Goal: Task Accomplishment & Management: Complete application form

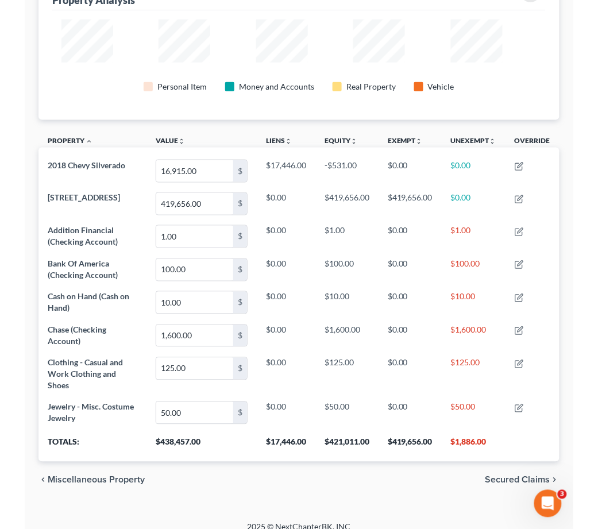
scroll to position [176, 547]
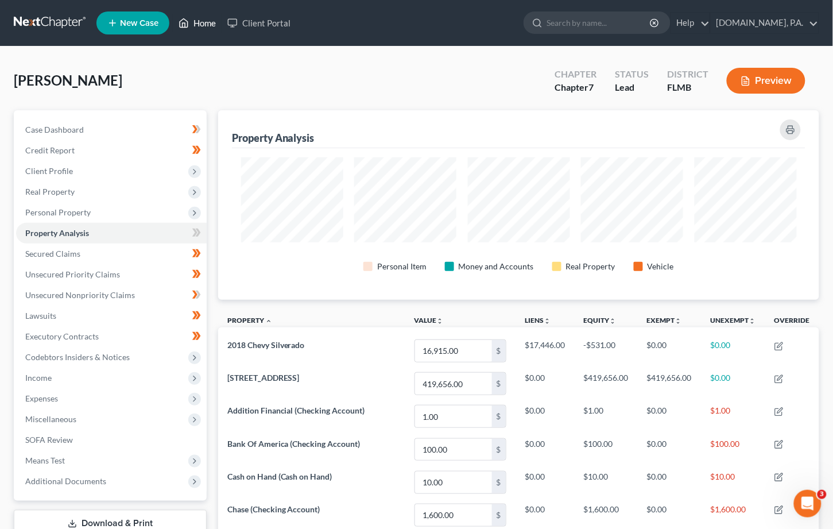
click at [203, 19] on link "Home" at bounding box center [197, 23] width 49 height 21
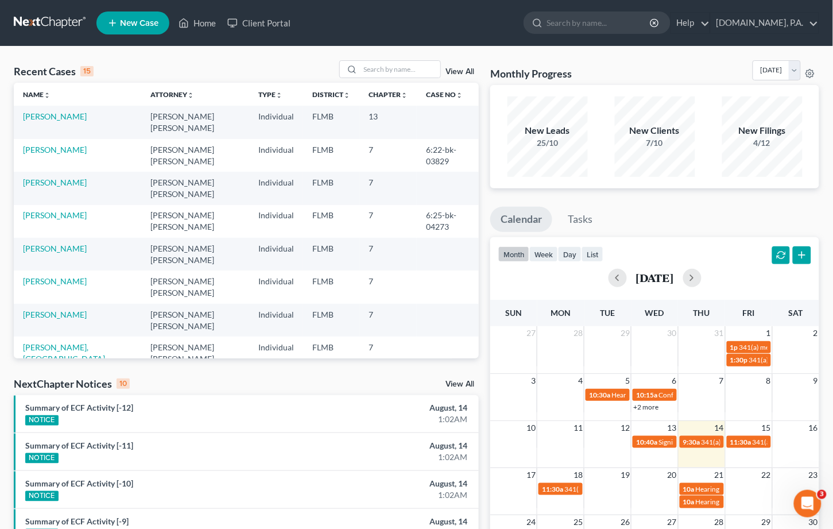
click at [456, 67] on div "View All" at bounding box center [409, 69] width 140 height 18
click at [456, 71] on link "View All" at bounding box center [460, 72] width 29 height 8
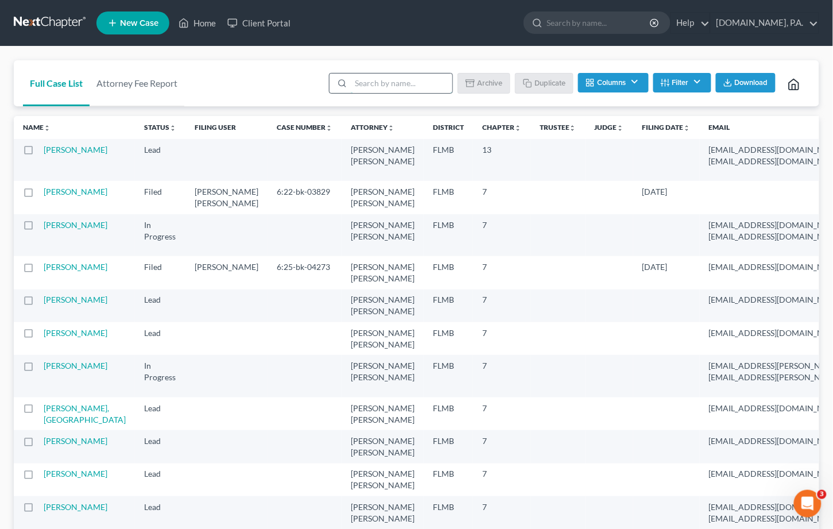
click at [368, 81] on input "search" at bounding box center [402, 84] width 102 height 20
type input "sample"
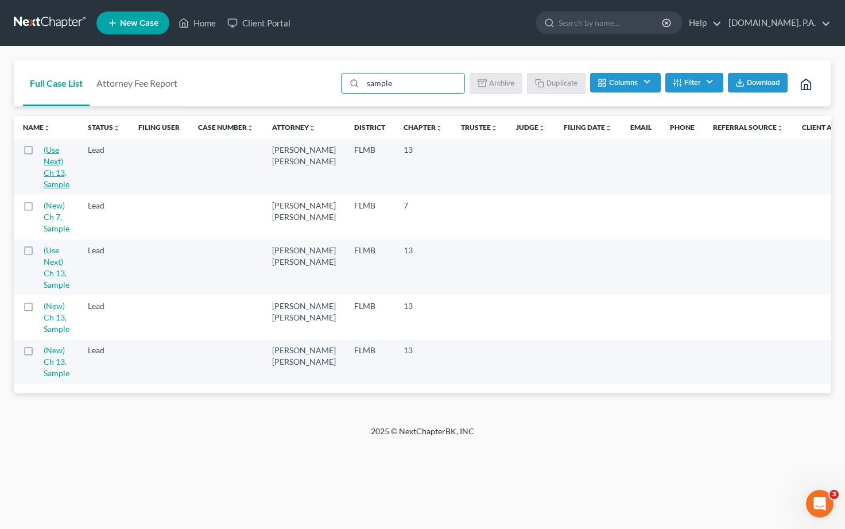
click at [51, 161] on link "(Use Next) Ch 13, Sample" at bounding box center [57, 167] width 26 height 44
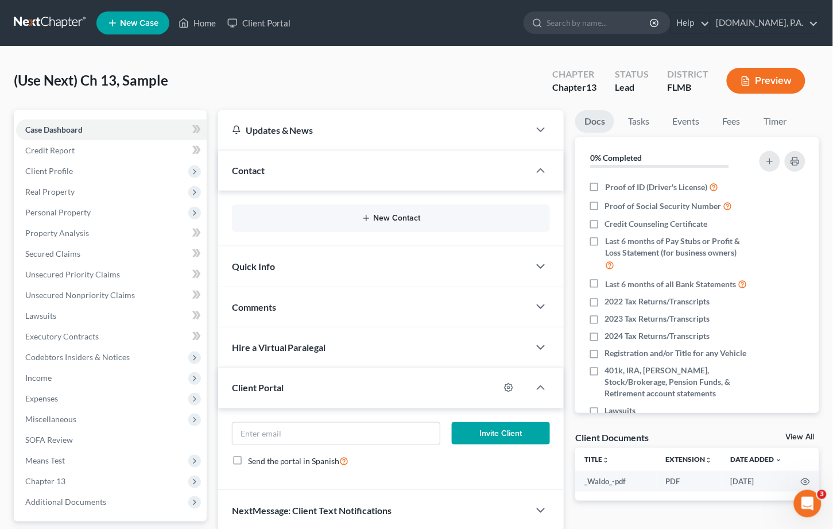
click at [393, 218] on button "New Contact" at bounding box center [391, 218] width 300 height 9
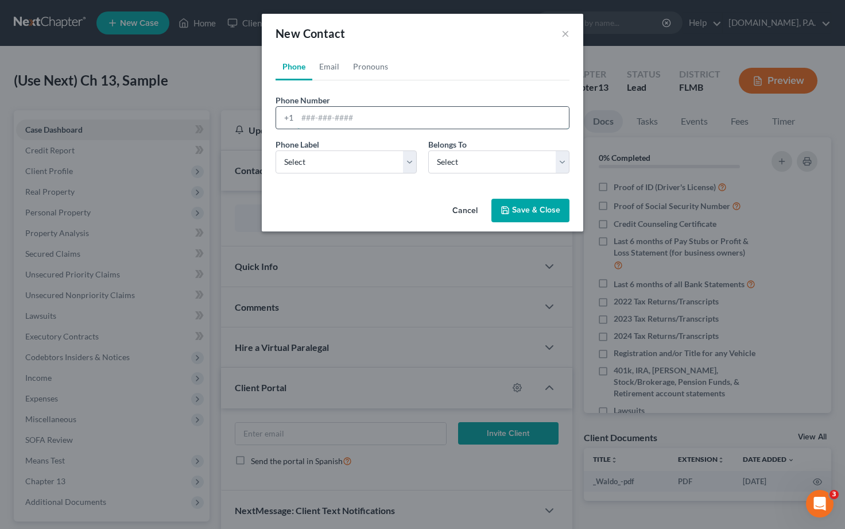
click at [301, 118] on input "tel" at bounding box center [433, 118] width 272 height 22
paste input "4076174186"
click at [316, 118] on input "4076174186" at bounding box center [433, 118] width 272 height 22
click at [331, 115] on input "407-6174186" at bounding box center [433, 118] width 272 height 22
type input "[PHONE_NUMBER]"
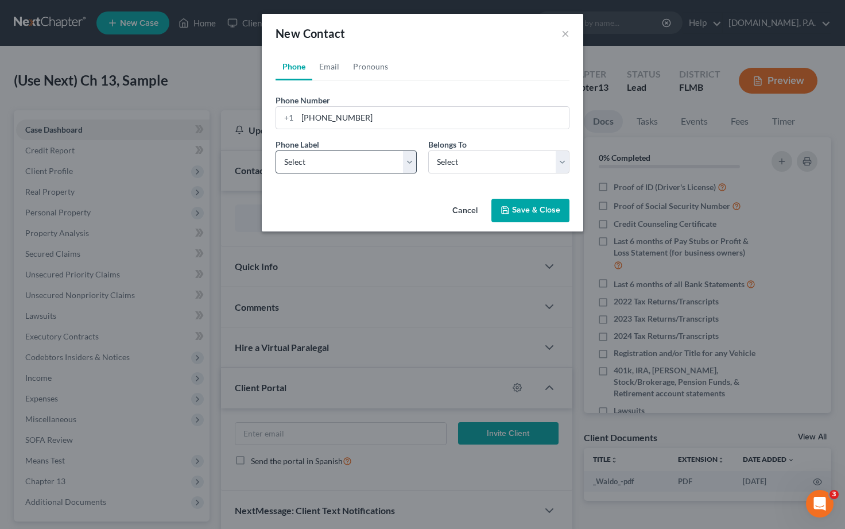
click at [417, 157] on div "Phone Label * Select Mobile Home Work Other" at bounding box center [346, 155] width 153 height 35
click at [400, 167] on select "Select Mobile Home Work Other" at bounding box center [346, 161] width 141 height 23
select select "0"
click at [276, 150] on select "Select Mobile Home Work Other" at bounding box center [346, 161] width 141 height 23
click at [548, 163] on select "Select Client Other" at bounding box center [498, 161] width 141 height 23
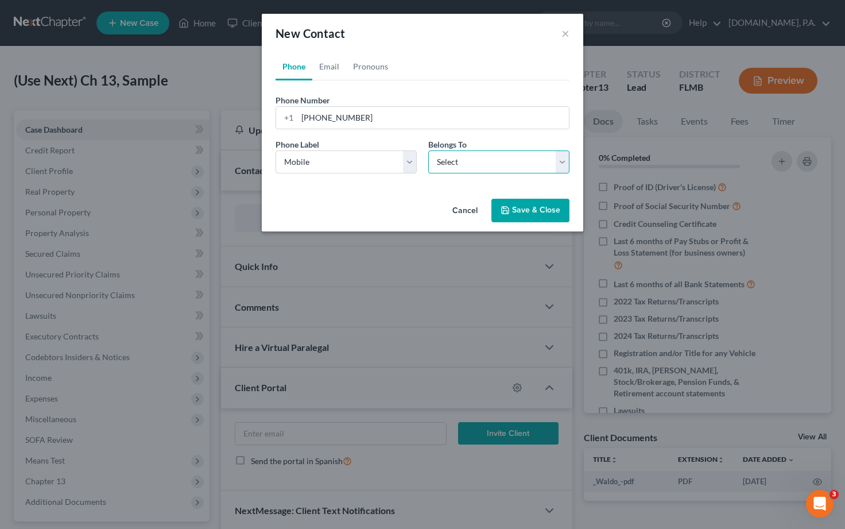
select select "0"
click at [428, 150] on select "Select Client Other" at bounding box center [498, 161] width 141 height 23
select select "0"
click at [327, 63] on link "Email" at bounding box center [329, 67] width 34 height 28
click at [298, 117] on input "email" at bounding box center [433, 118] width 272 height 22
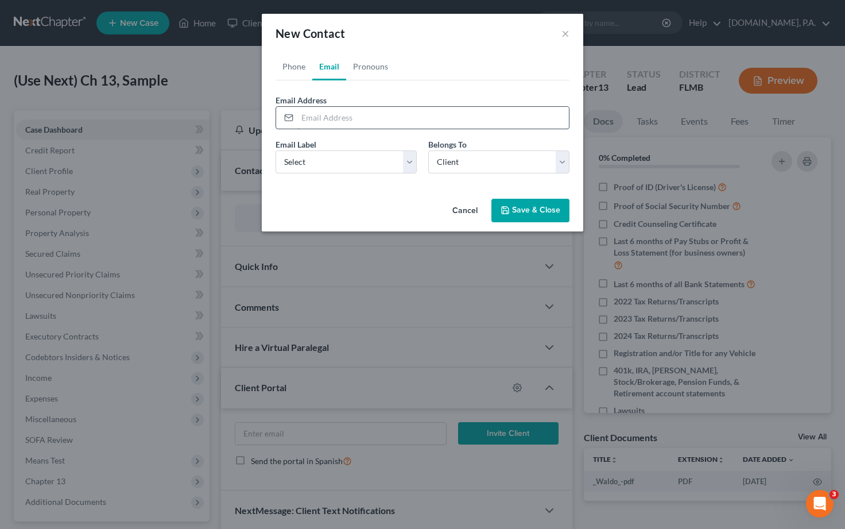
paste input "[PERSON_NAME][EMAIL_ADDRESS][DOMAIN_NAME]"
type input "[PERSON_NAME][EMAIL_ADDRESS][DOMAIN_NAME]"
click at [408, 160] on select "Select Home Work Other" at bounding box center [346, 161] width 141 height 23
select select "0"
click at [276, 150] on select "Select Home Work Other" at bounding box center [346, 161] width 141 height 23
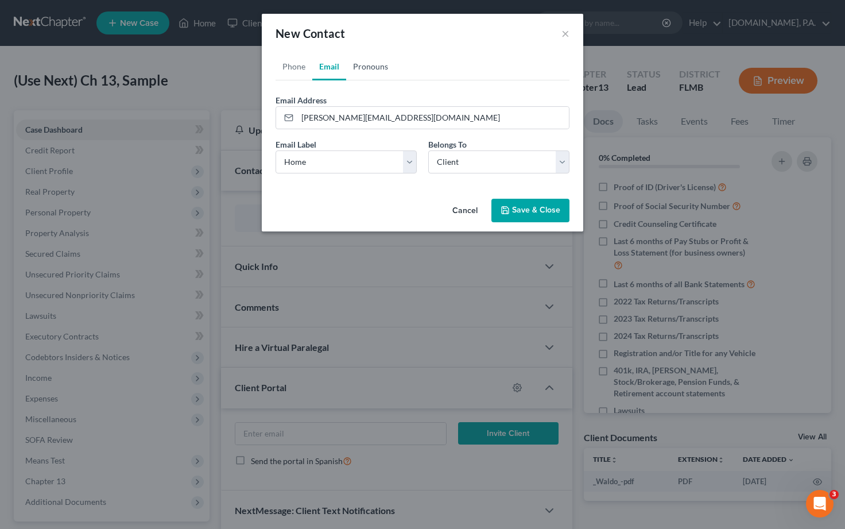
click at [368, 69] on link "Pronouns" at bounding box center [370, 67] width 49 height 28
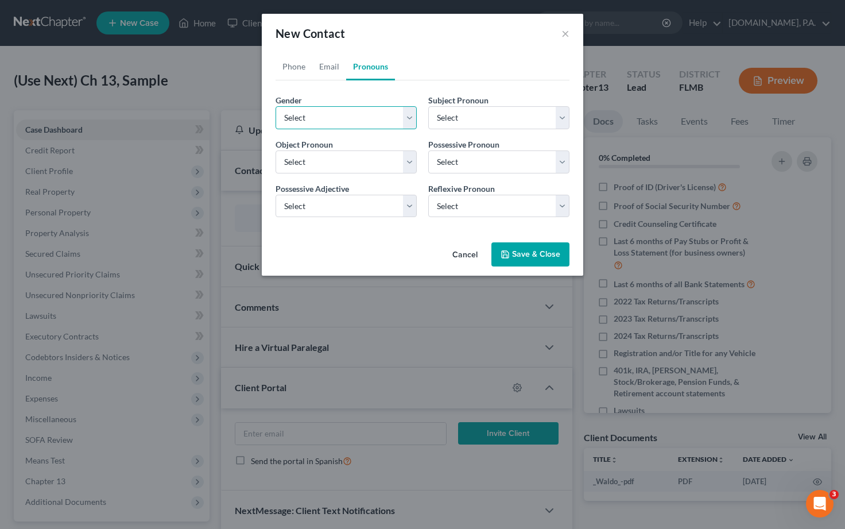
click at [408, 118] on select "Select [DEMOGRAPHIC_DATA] [DEMOGRAPHIC_DATA] [DEMOGRAPHIC_DATA] More Than One P…" at bounding box center [346, 117] width 141 height 23
select select "1"
click at [276, 106] on select "Select [DEMOGRAPHIC_DATA] [DEMOGRAPHIC_DATA] [DEMOGRAPHIC_DATA] More Than One P…" at bounding box center [346, 117] width 141 height 23
select select "1"
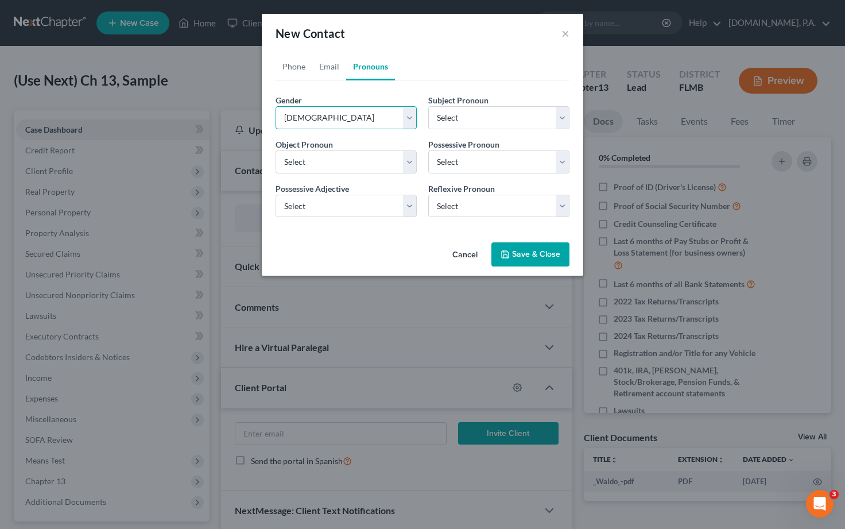
select select "1"
click at [539, 251] on button "Save & Close" at bounding box center [531, 254] width 78 height 24
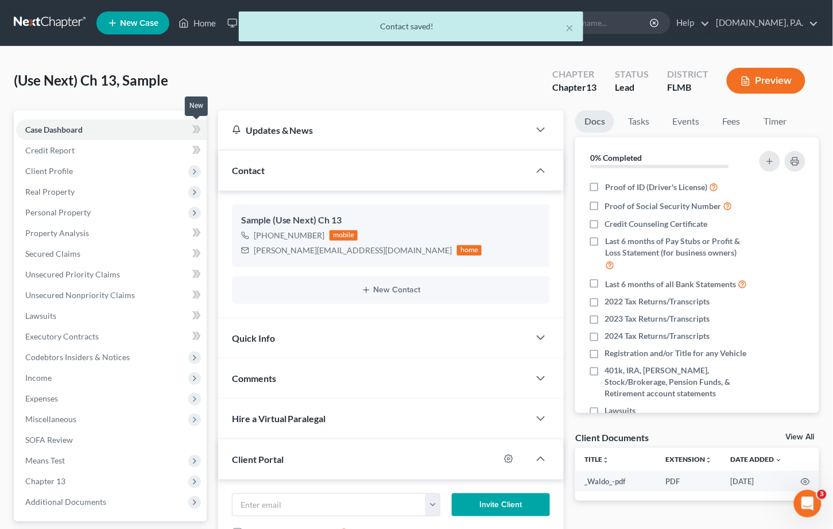
click at [197, 124] on icon at bounding box center [196, 129] width 9 height 14
click at [32, 170] on span "Client Profile" at bounding box center [49, 171] width 48 height 10
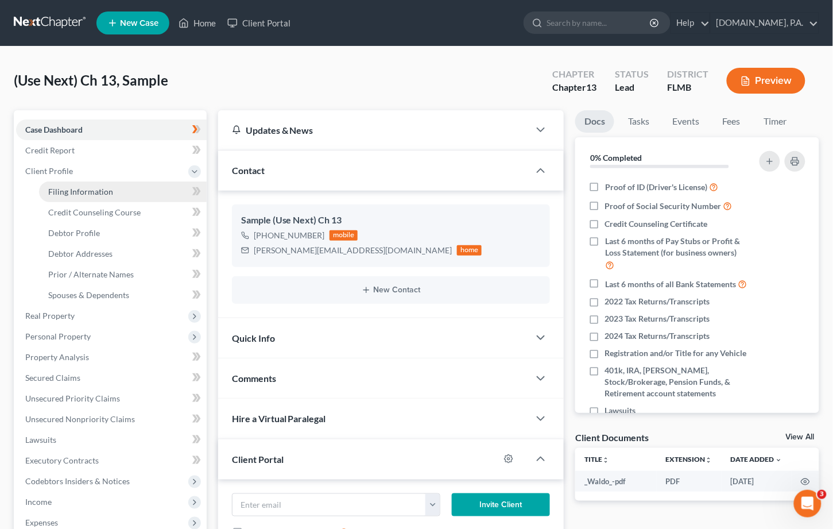
click at [81, 190] on span "Filing Information" at bounding box center [80, 192] width 65 height 10
select select "1"
select select "0"
select select "3"
select select "15"
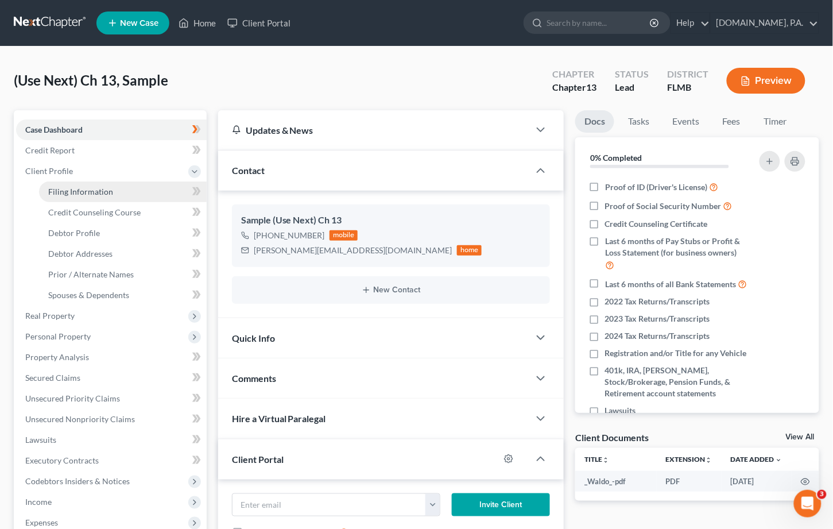
select select "0"
select select "9"
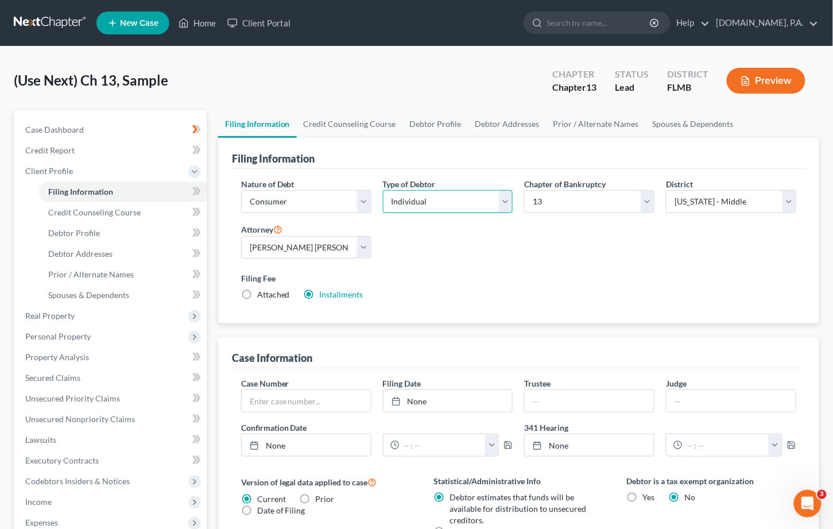
click at [506, 200] on select "Select Individual Joint" at bounding box center [448, 201] width 130 height 23
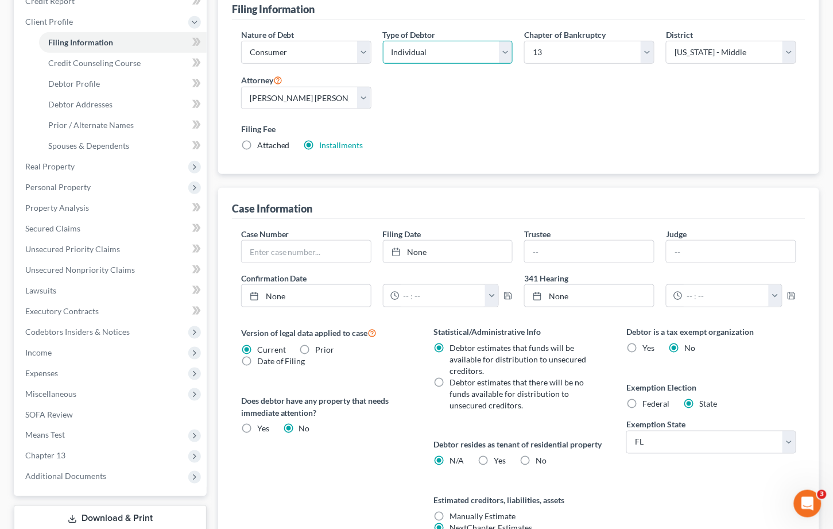
scroll to position [153, 0]
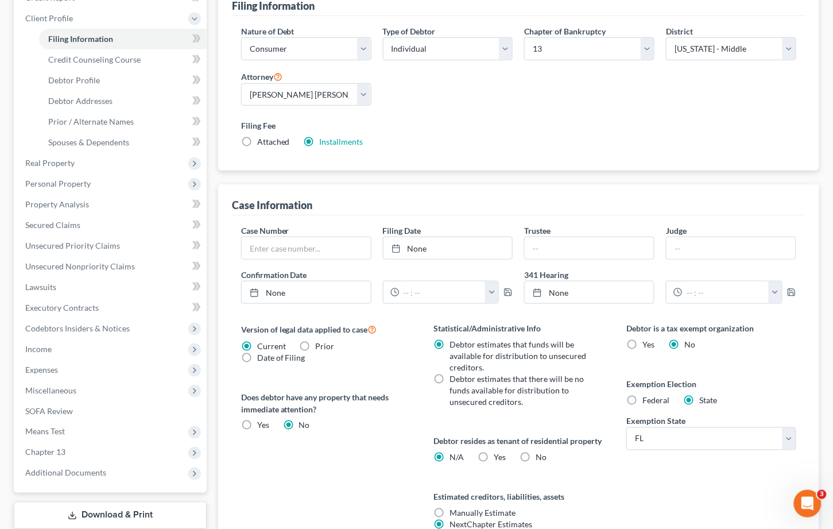
click at [536, 463] on label "No" at bounding box center [541, 457] width 11 height 11
click at [541, 459] on input "No" at bounding box center [544, 455] width 7 height 7
radio input "true"
radio input "false"
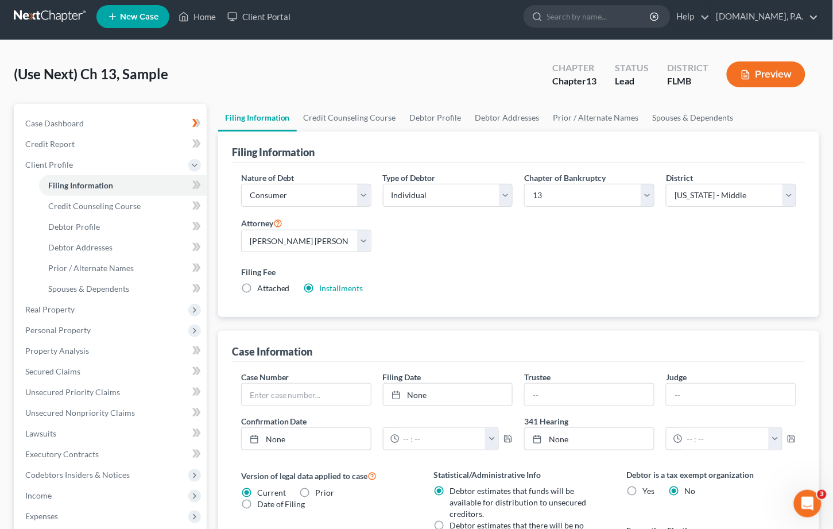
scroll to position [0, 0]
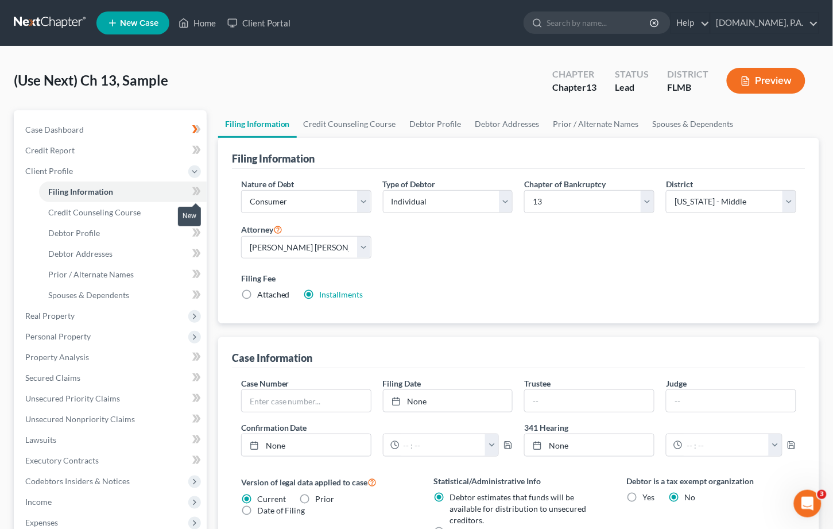
click at [199, 187] on icon at bounding box center [196, 191] width 9 height 14
click at [87, 230] on span "Debtor Profile" at bounding box center [74, 233] width 52 height 10
select select "0"
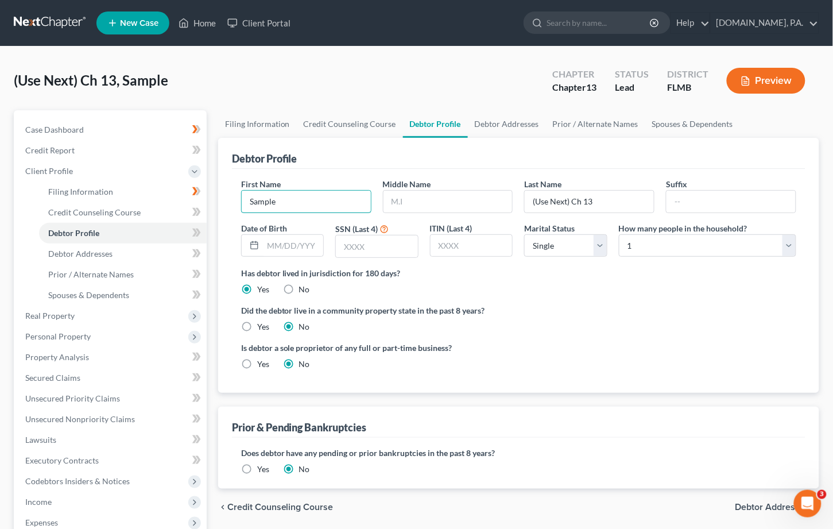
drag, startPoint x: 277, startPoint y: 207, endPoint x: 221, endPoint y: 214, distance: 56.8
click at [221, 214] on div "Debtor Profile First Name Sample Middle Name Last Name (Use Next) Ch 13 Suffix …" at bounding box center [518, 265] width 601 height 255
type input "[PERSON_NAME]"
click at [548, 246] on select "Select Single Married Separated Divorced Widowed" at bounding box center [565, 245] width 83 height 23
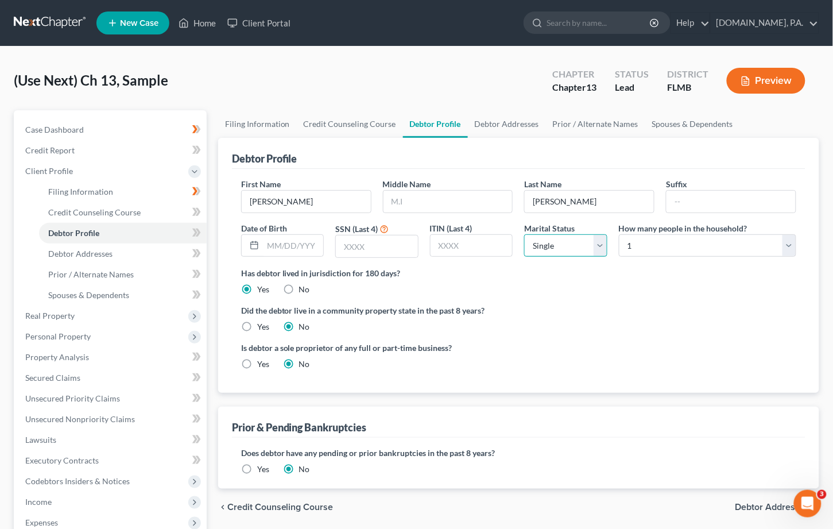
select select "1"
click at [524, 234] on select "Select Single Married Separated Divorced Widowed" at bounding box center [565, 245] width 83 height 23
click at [548, 238] on select "Select 1 2 3 4 5 6 7 8 9 10 11 12 13 14 15 16 17 18 19 20" at bounding box center [707, 245] width 177 height 23
select select "3"
click at [548, 234] on select "Select 1 2 3 4 5 6 7 8 9 10 11 12 13 14 15 16 17 18 19 20" at bounding box center [707, 245] width 177 height 23
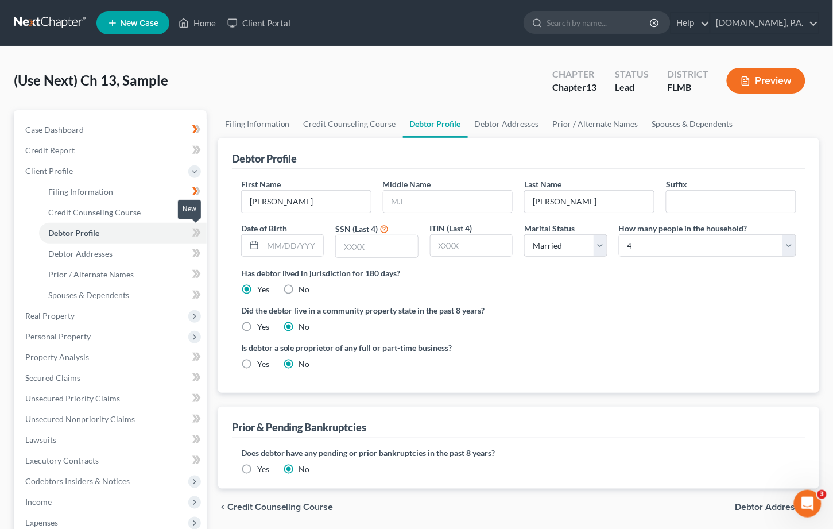
click at [195, 231] on icon at bounding box center [194, 233] width 5 height 8
click at [100, 256] on span "Debtor Addresses" at bounding box center [80, 254] width 64 height 10
select select "0"
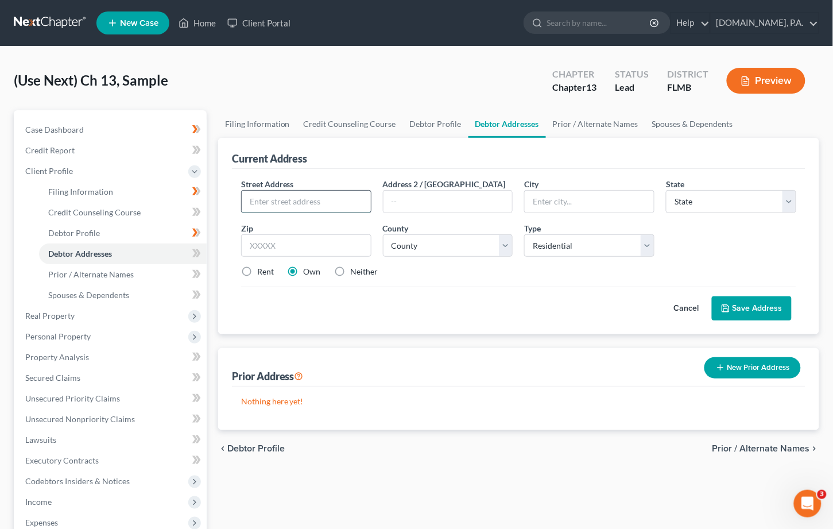
click at [310, 199] on input "text" at bounding box center [306, 202] width 129 height 22
paste input "[STREET_ADDRESS][PERSON_NAME]"
type input "[STREET_ADDRESS][PERSON_NAME]"
click at [297, 246] on input "text" at bounding box center [306, 245] width 130 height 23
type input "32702"
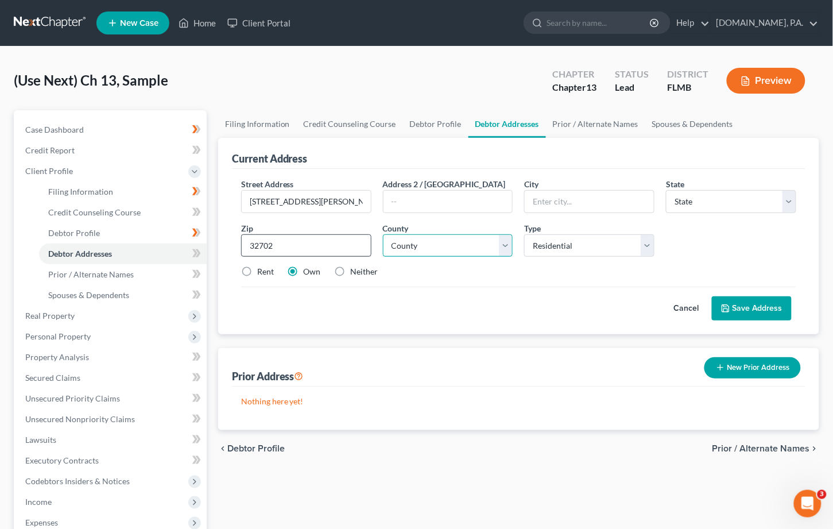
type input "Altoona"
select select "9"
click at [504, 238] on select "County [GEOGRAPHIC_DATA] [GEOGRAPHIC_DATA] [GEOGRAPHIC_DATA] [GEOGRAPHIC_DATA] …" at bounding box center [448, 245] width 130 height 23
select select "33"
click at [383, 234] on select "County [GEOGRAPHIC_DATA] [GEOGRAPHIC_DATA] [GEOGRAPHIC_DATA] [GEOGRAPHIC_DATA] …" at bounding box center [448, 245] width 130 height 23
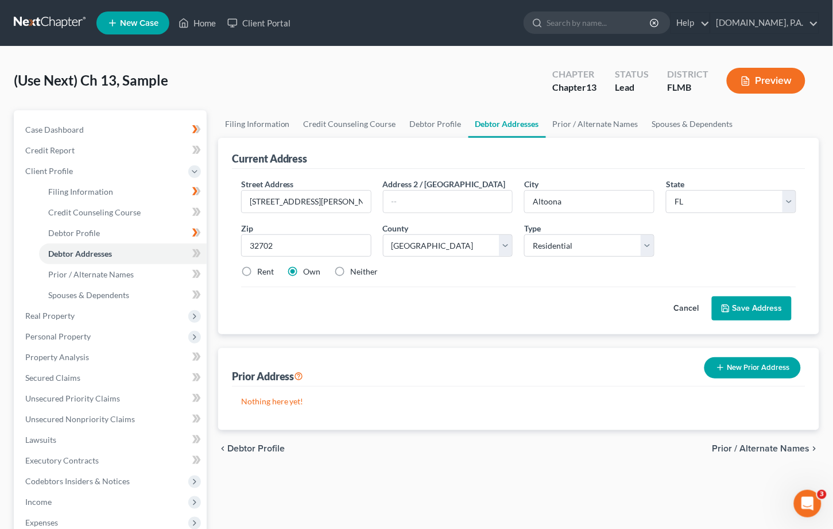
click at [548, 308] on button "Save Address" at bounding box center [752, 308] width 80 height 24
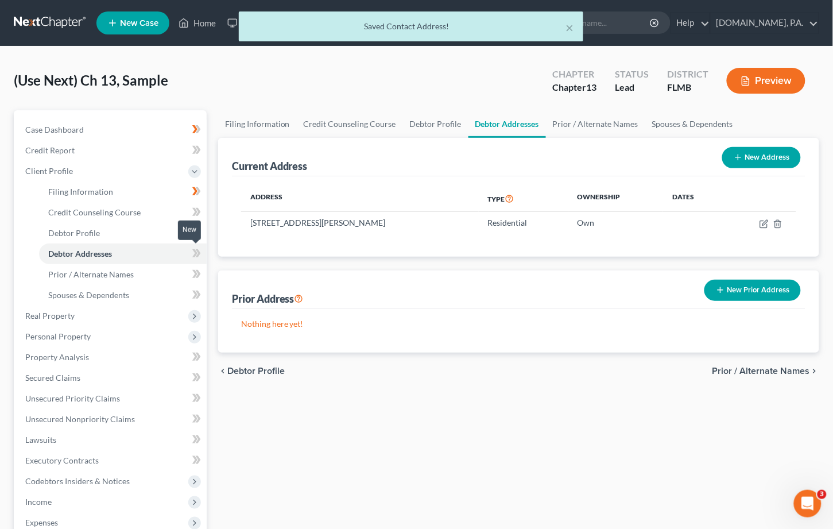
click at [199, 252] on icon at bounding box center [197, 253] width 5 height 8
click at [71, 125] on span "Case Dashboard" at bounding box center [54, 130] width 59 height 10
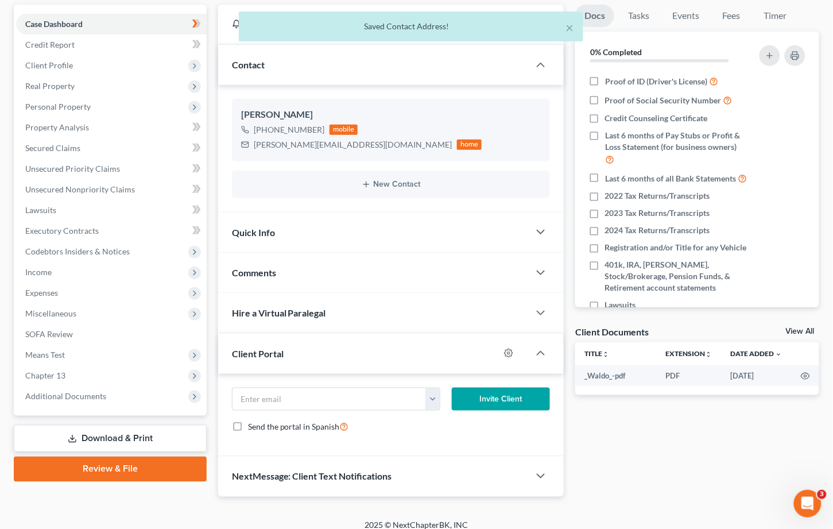
scroll to position [116, 0]
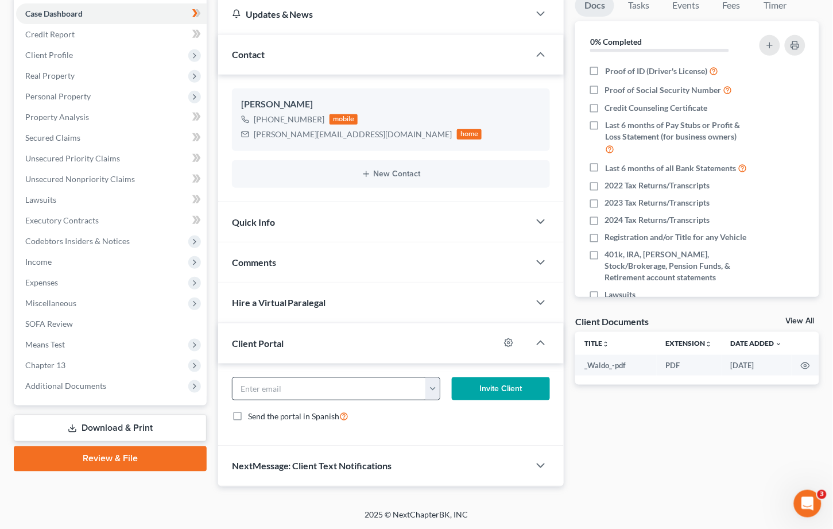
click at [435, 384] on button "button" at bounding box center [433, 389] width 14 height 22
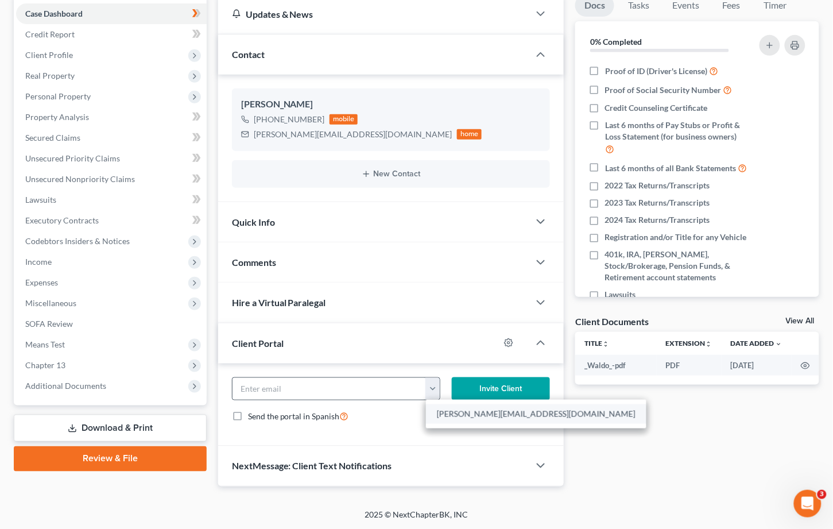
click at [469, 414] on link "[PERSON_NAME][EMAIL_ADDRESS][DOMAIN_NAME]" at bounding box center [536, 414] width 221 height 20
type input "[PERSON_NAME][EMAIL_ADDRESS][DOMAIN_NAME]"
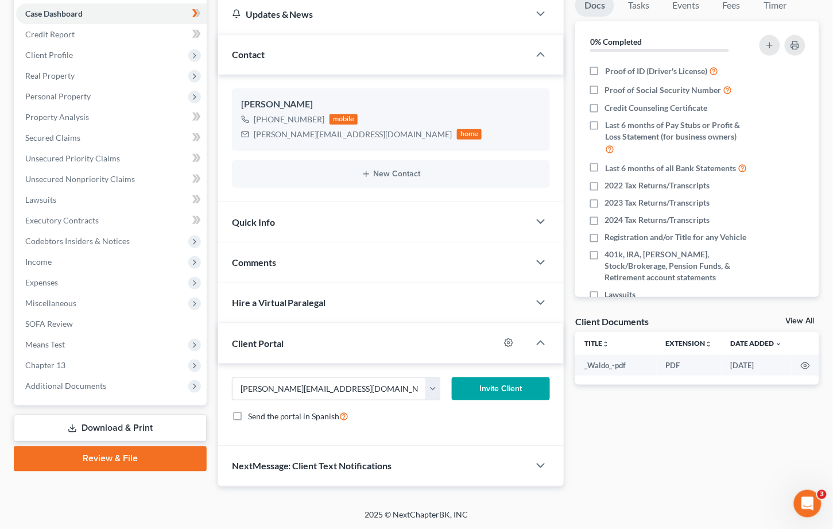
click at [494, 389] on button "Invite Client" at bounding box center [501, 388] width 99 height 23
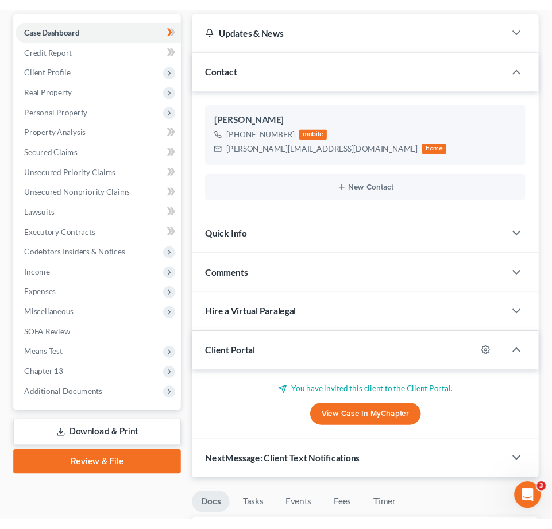
scroll to position [106, 0]
